Goal: Information Seeking & Learning: Learn about a topic

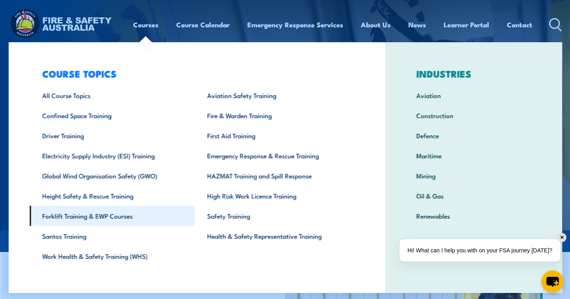
click at [58, 214] on link "Forklift Training & EWP Courses" at bounding box center [111, 216] width 165 height 20
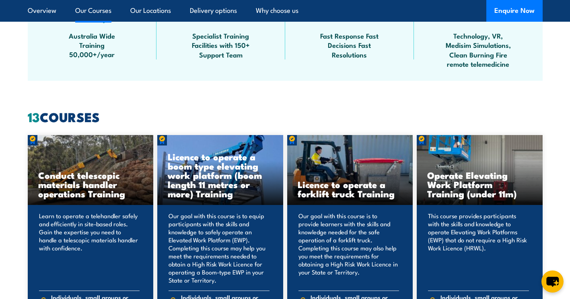
scroll to position [603, 0]
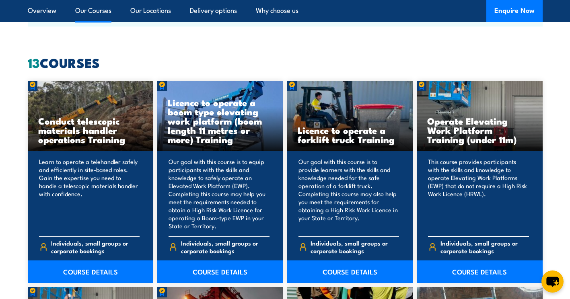
click at [469, 152] on div "This course provides participants with the skills and knowledge to operate Elev…" at bounding box center [480, 217] width 126 height 132
click at [473, 272] on link "COURSE DETAILS" at bounding box center [480, 272] width 126 height 23
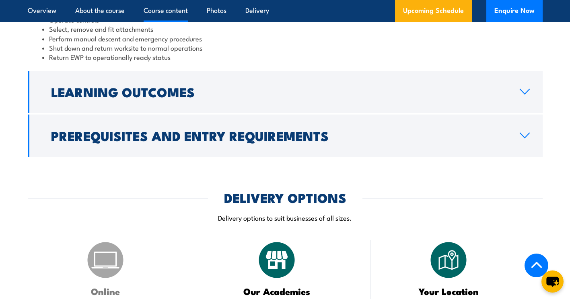
scroll to position [603, 0]
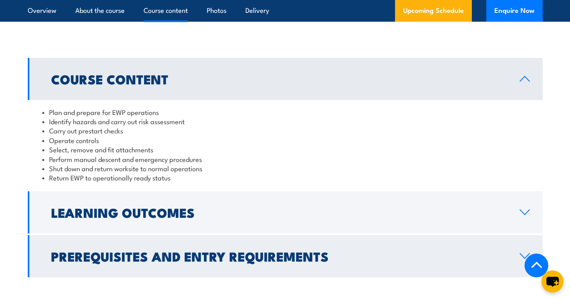
click at [138, 254] on h2 "Prerequisites and Entry Requirements" at bounding box center [279, 256] width 456 height 11
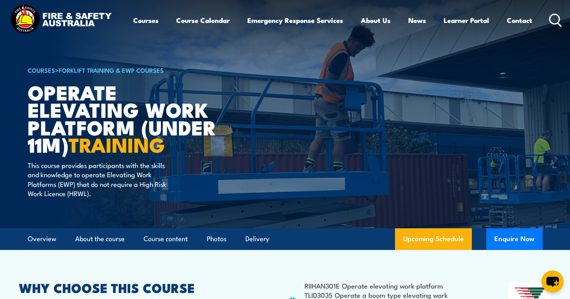
scroll to position [0, 0]
